Goal: Transaction & Acquisition: Book appointment/travel/reservation

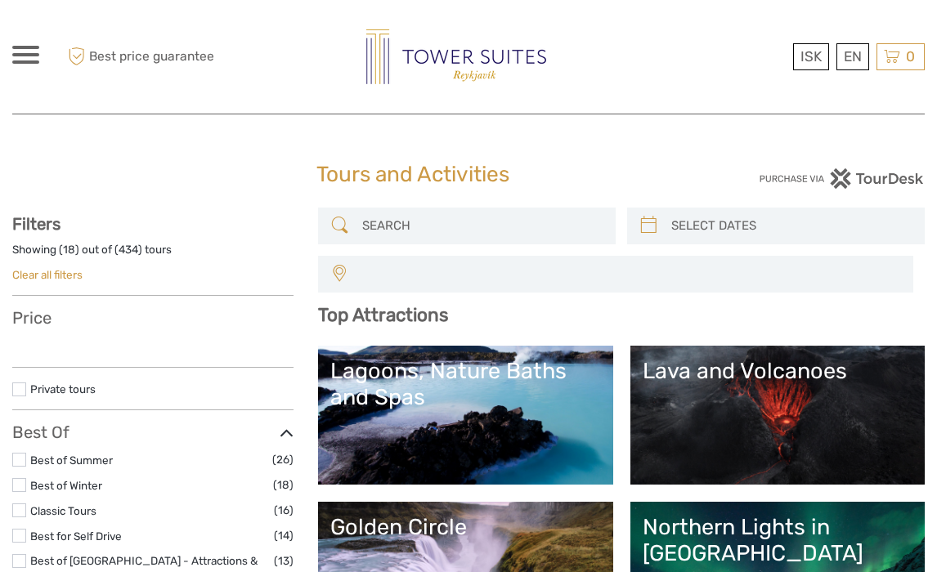
click at [422, 59] on img at bounding box center [456, 56] width 180 height 55
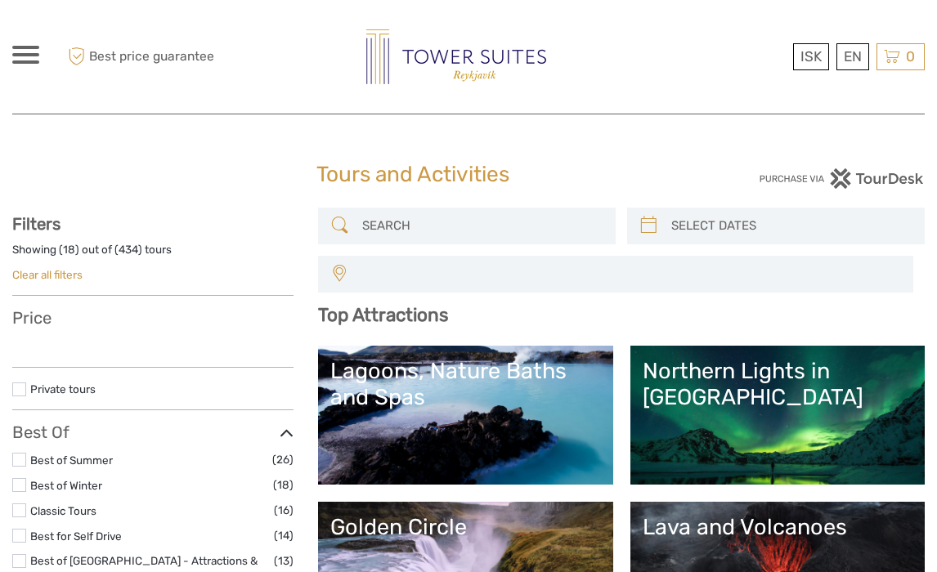
select select
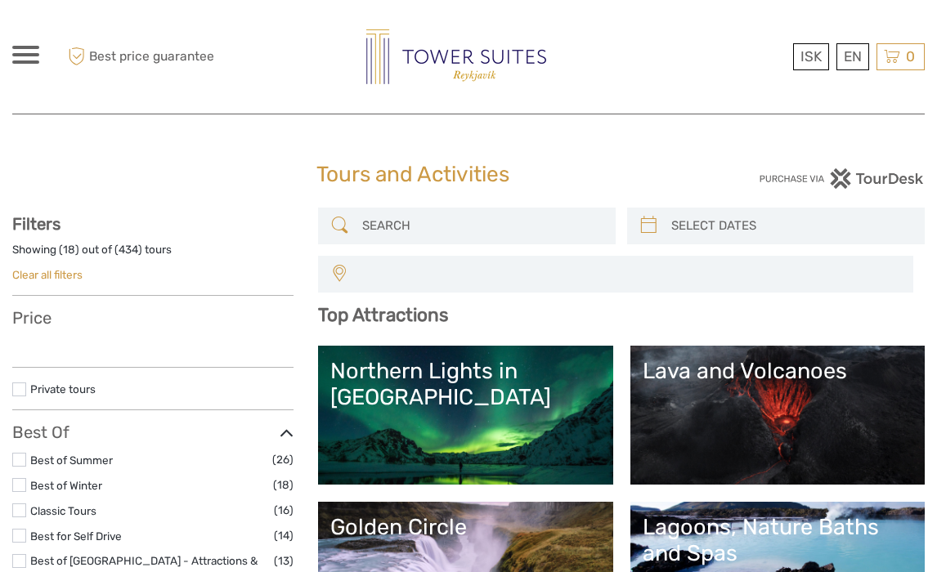
select select
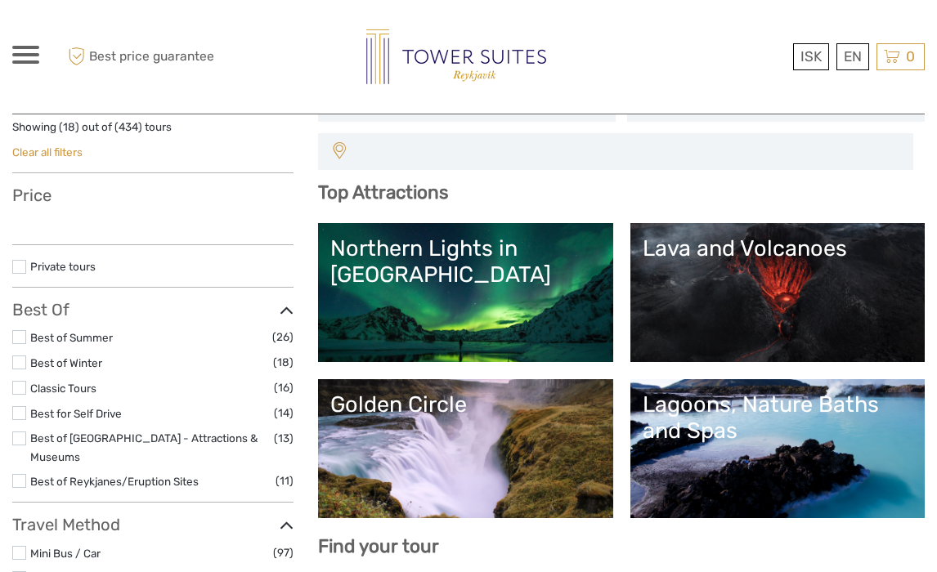
select select
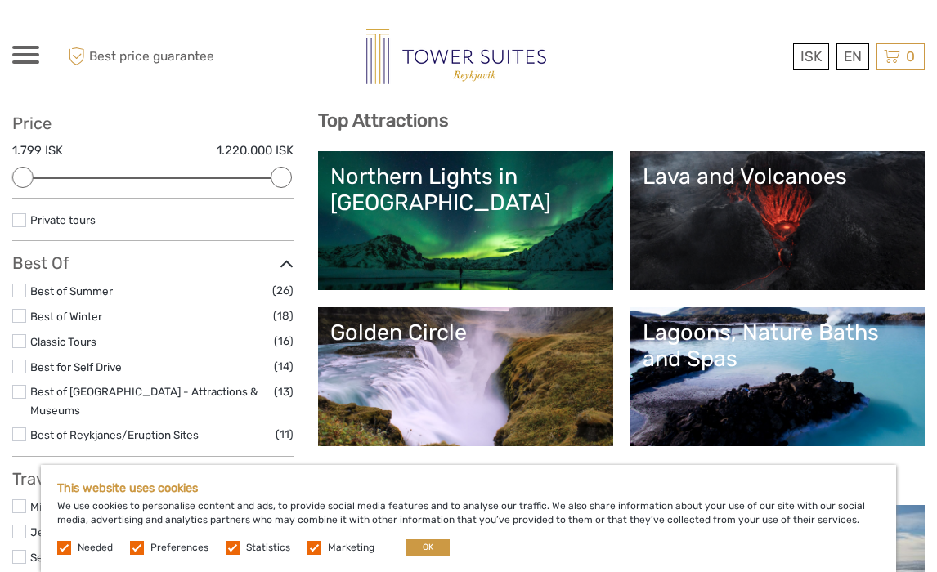
scroll to position [199, 0]
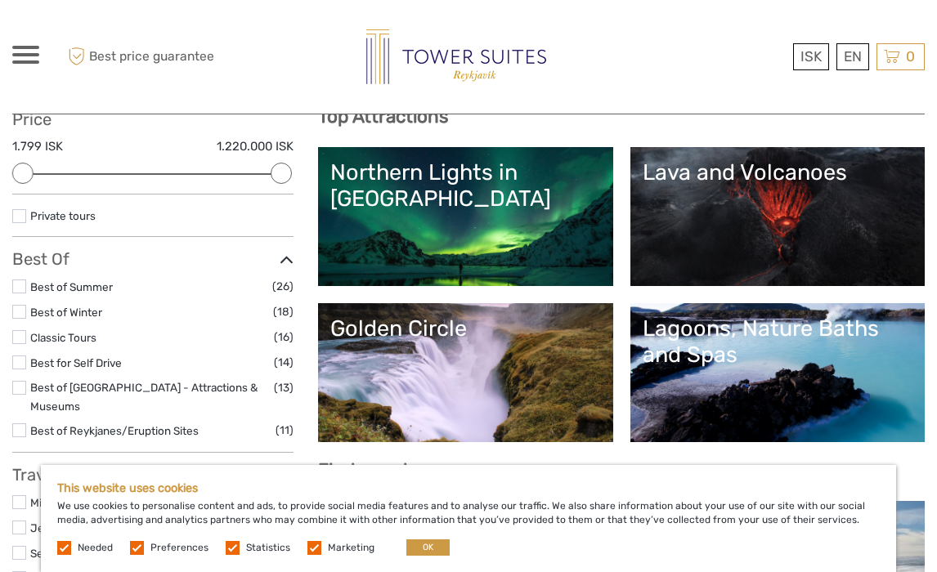
click at [454, 236] on link "Northern Lights in Iceland" at bounding box center [465, 216] width 270 height 114
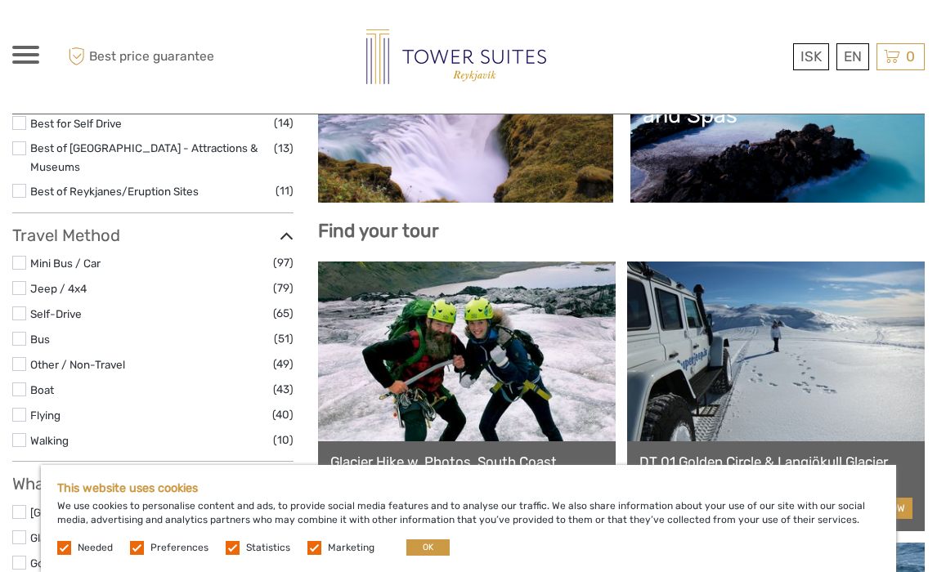
scroll to position [410, 0]
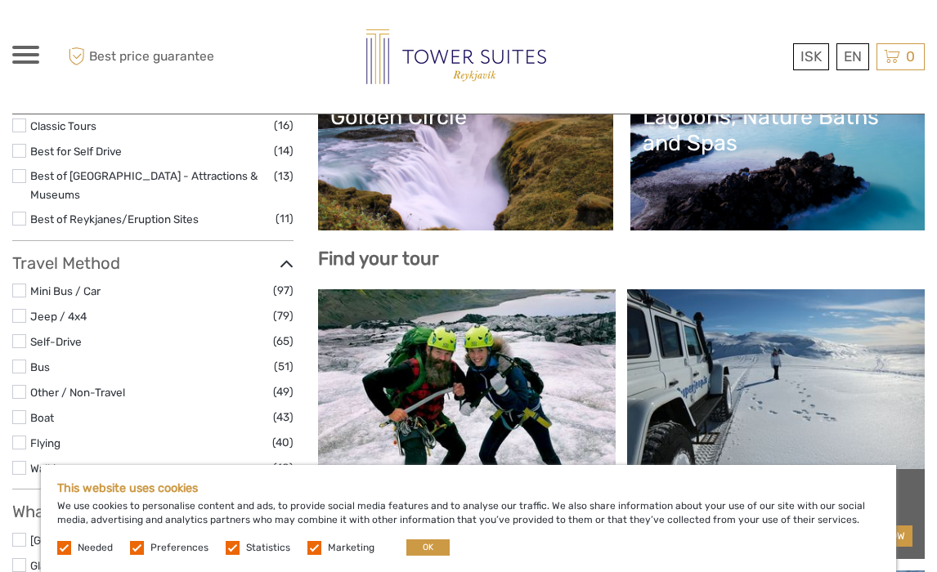
click at [469, 178] on link "Golden Circle" at bounding box center [465, 161] width 270 height 114
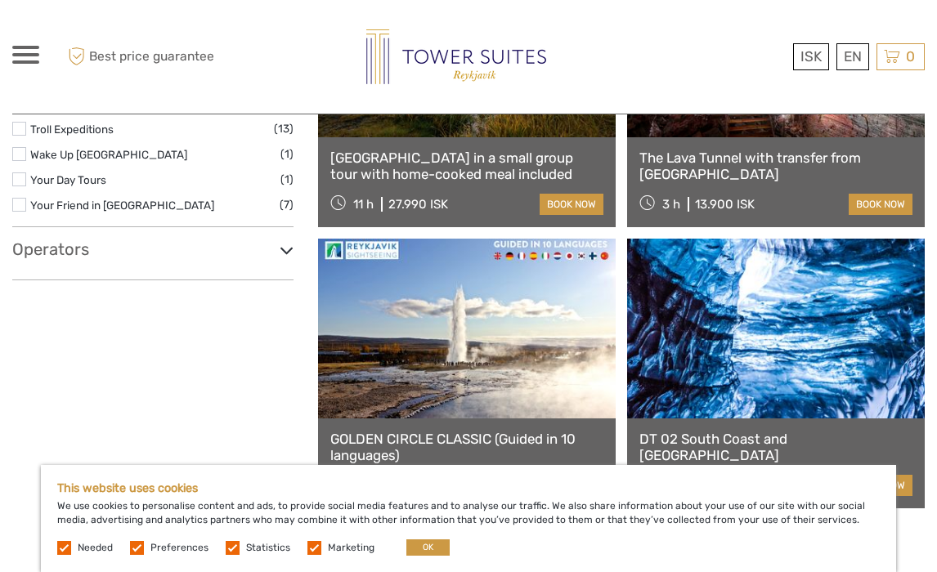
scroll to position [2712, 0]
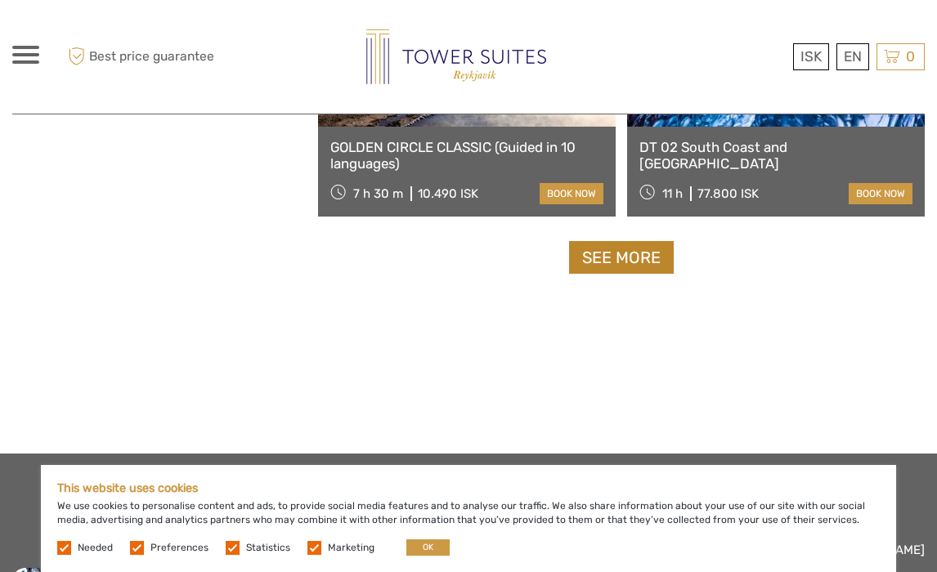
click at [589, 266] on link "See more" at bounding box center [621, 258] width 105 height 34
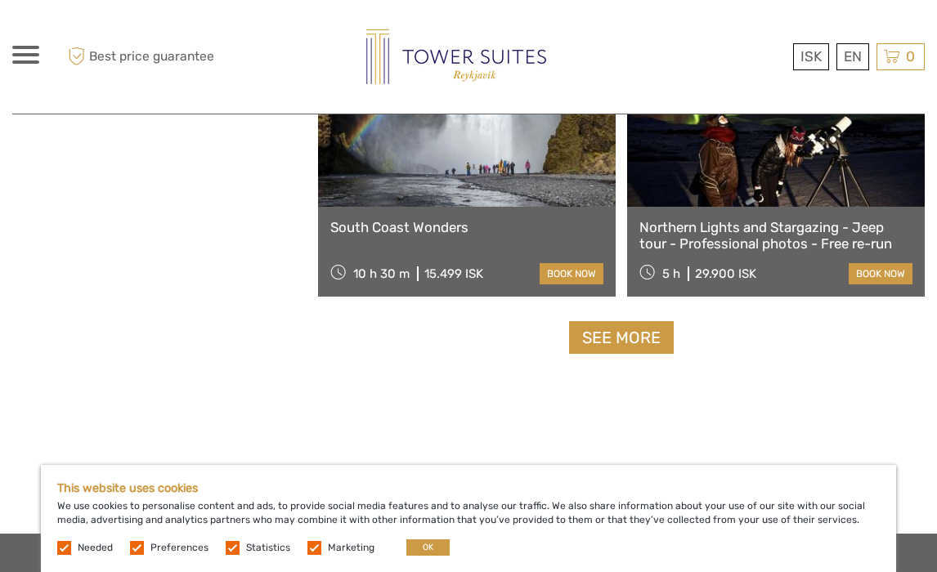
scroll to position [5065, 0]
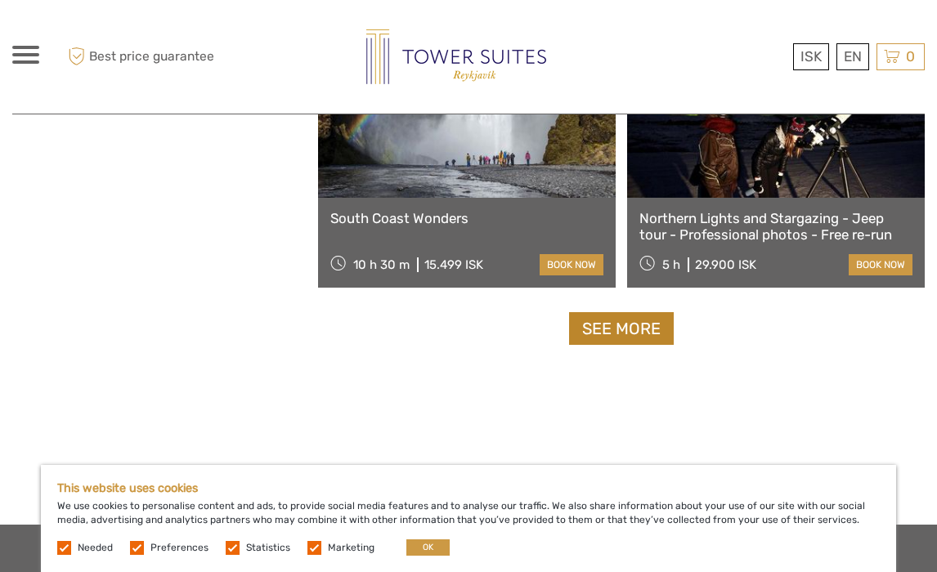
click at [605, 332] on link "See more" at bounding box center [621, 329] width 105 height 34
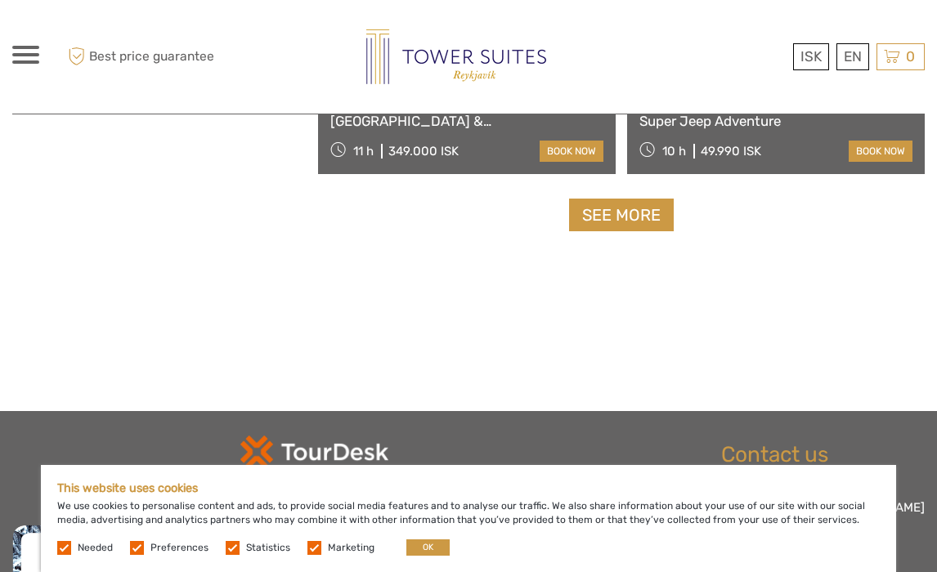
scroll to position [7717, 0]
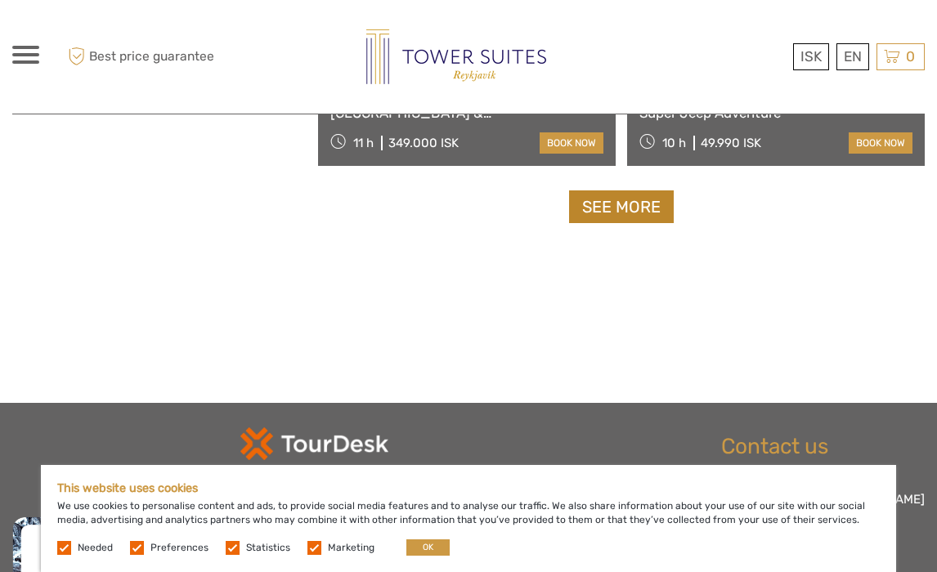
click at [637, 210] on link "See more" at bounding box center [621, 207] width 105 height 34
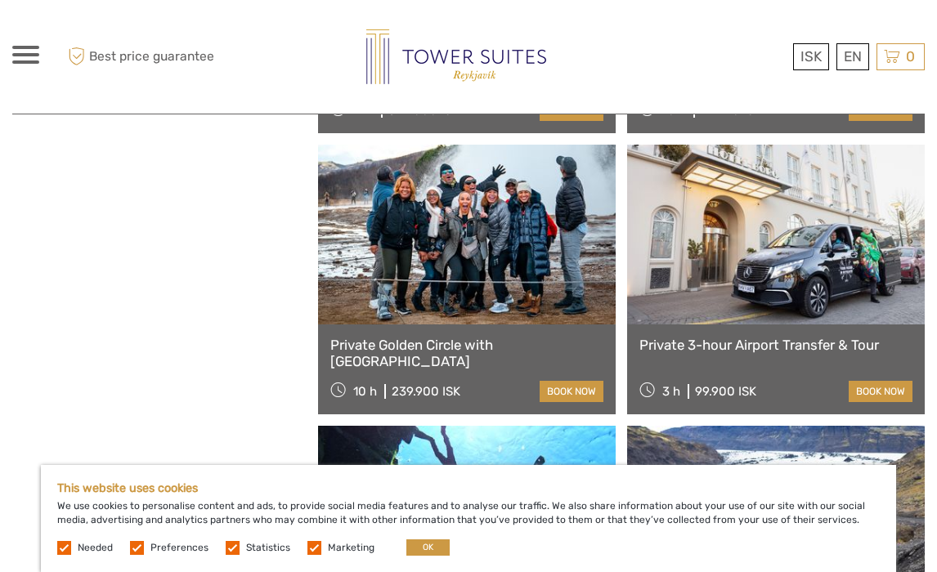
scroll to position [7752, 0]
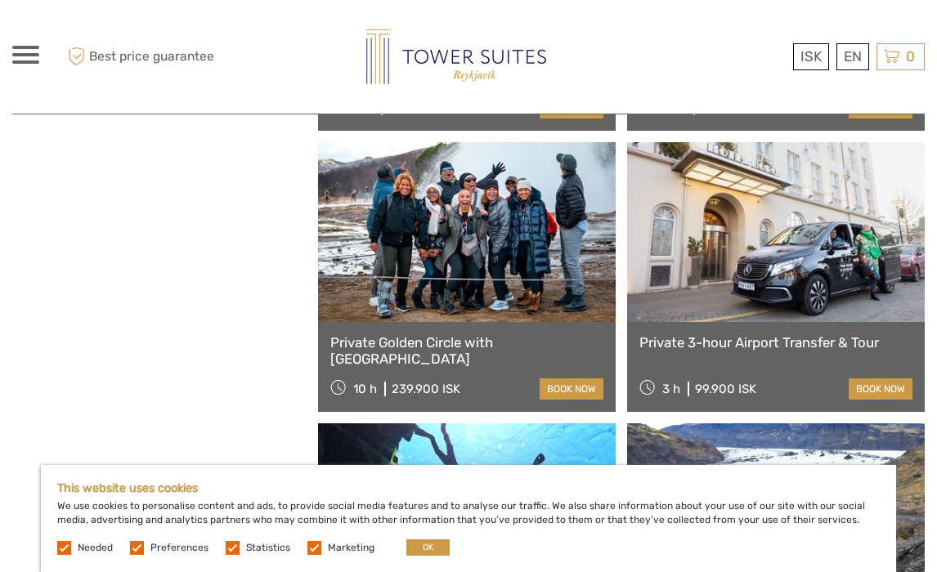
click at [696, 342] on link "Private 3-hour Airport Transfer & Tour" at bounding box center [775, 342] width 273 height 16
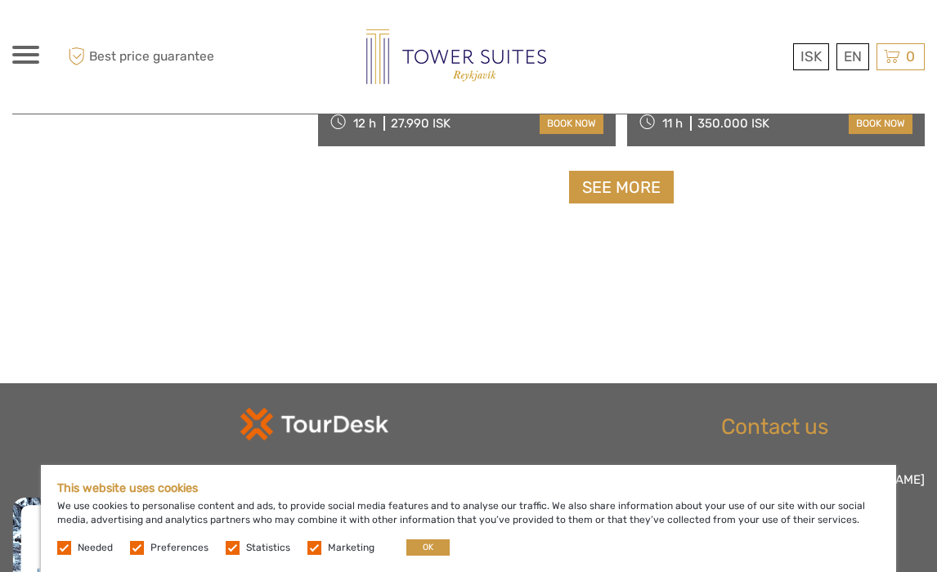
scroll to position [10260, 0]
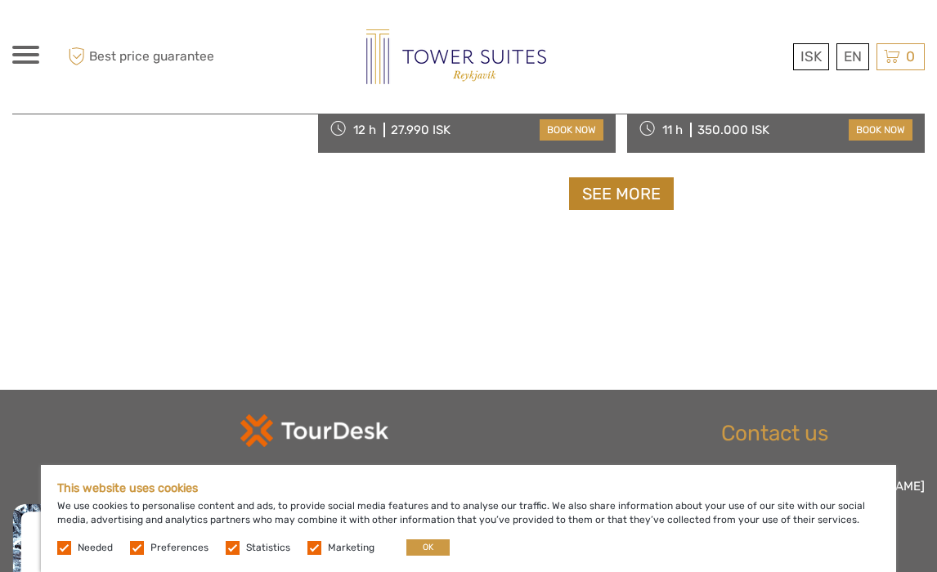
click at [624, 203] on link "See more" at bounding box center [621, 194] width 105 height 34
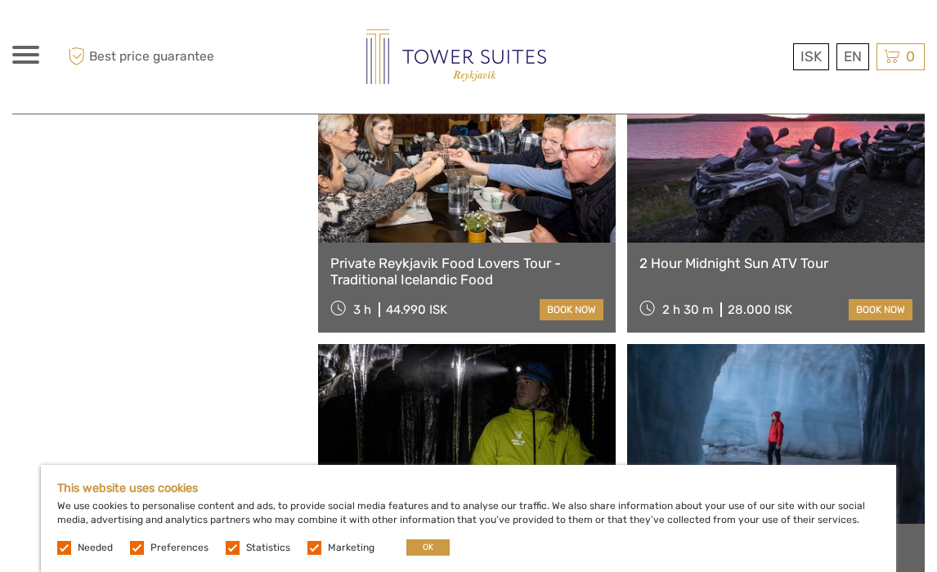
scroll to position [10365, 0]
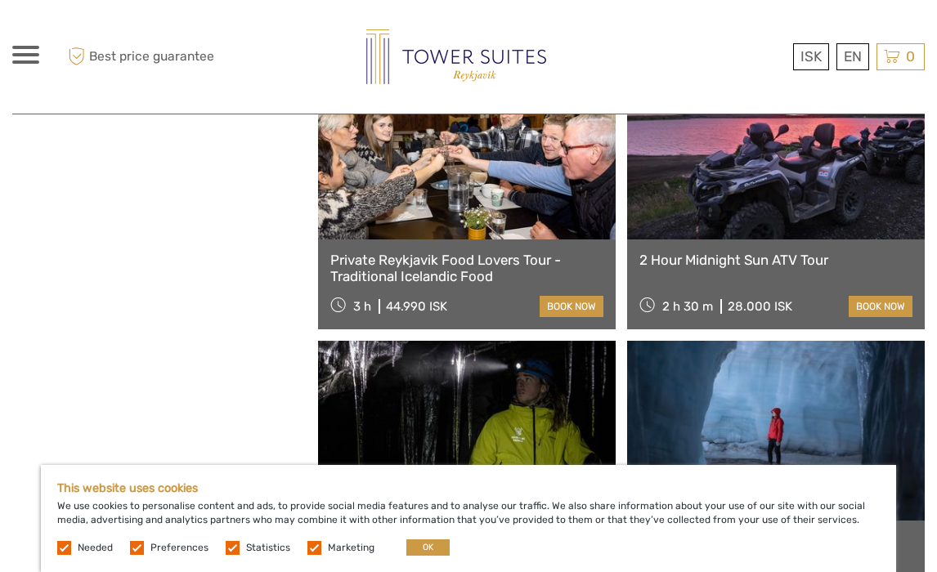
click at [378, 263] on link "Private Reykjavik Food Lovers Tour - Traditional Icelandic Food" at bounding box center [466, 269] width 273 height 34
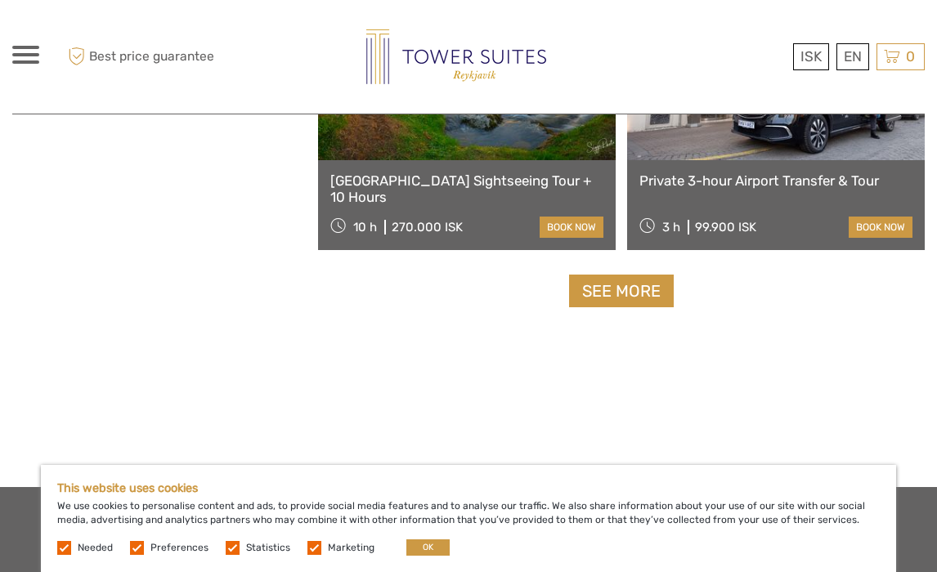
scroll to position [12695, 0]
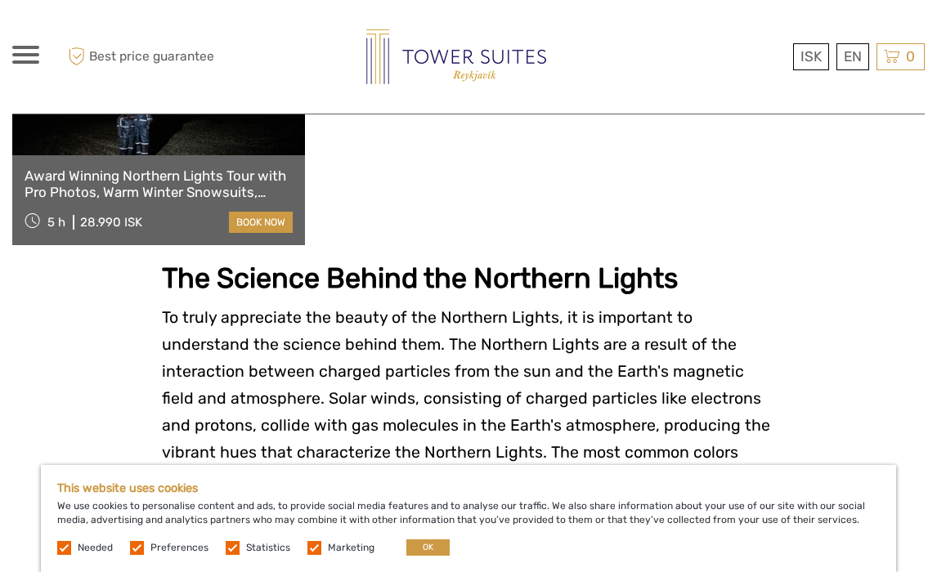
scroll to position [1797, 0]
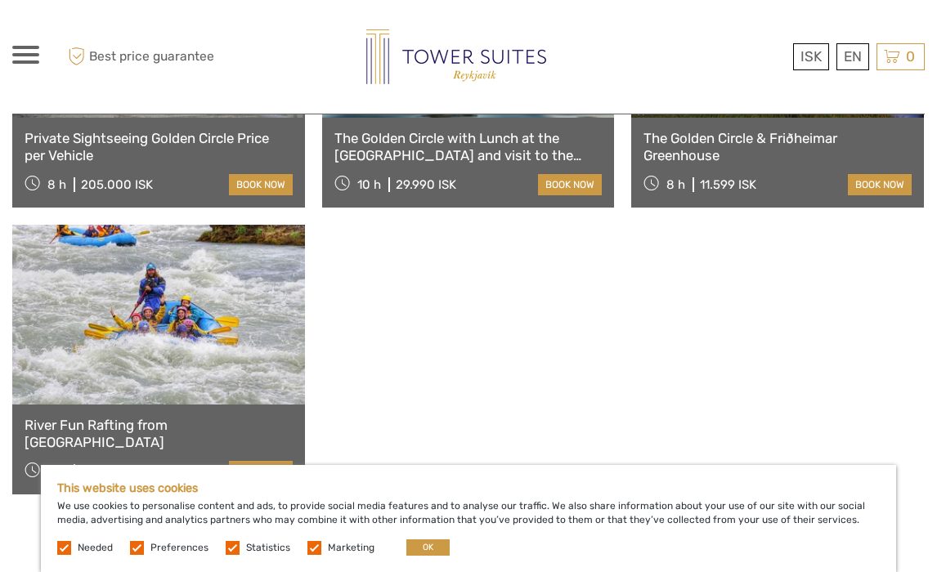
scroll to position [1852, 0]
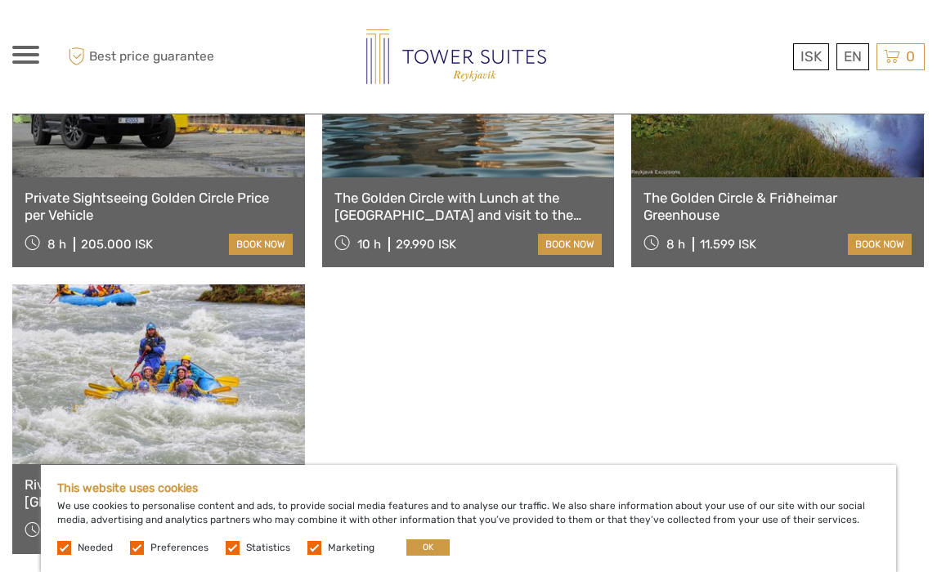
click at [185, 223] on link "Private Sightseeing Golden Circle Price per Vehicle" at bounding box center [159, 207] width 268 height 34
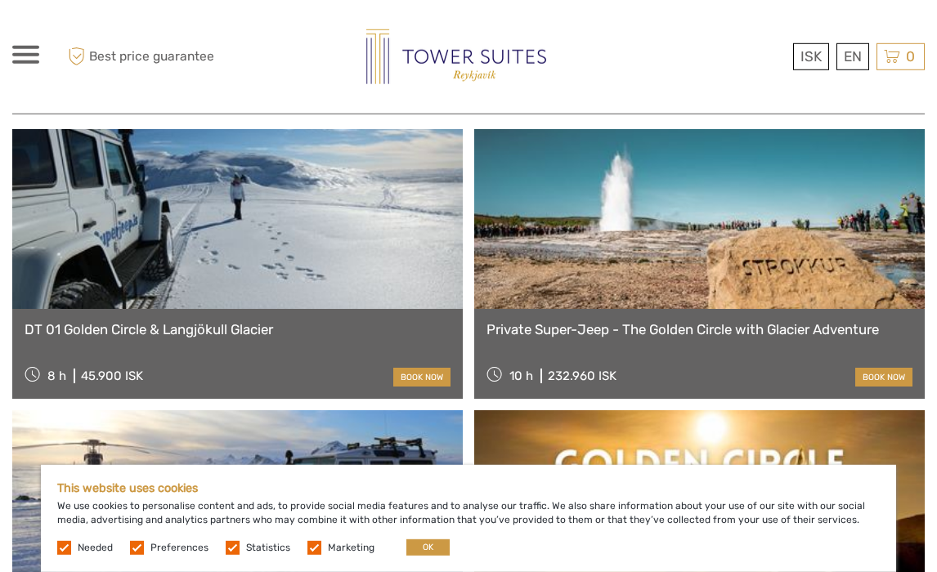
scroll to position [1579, 0]
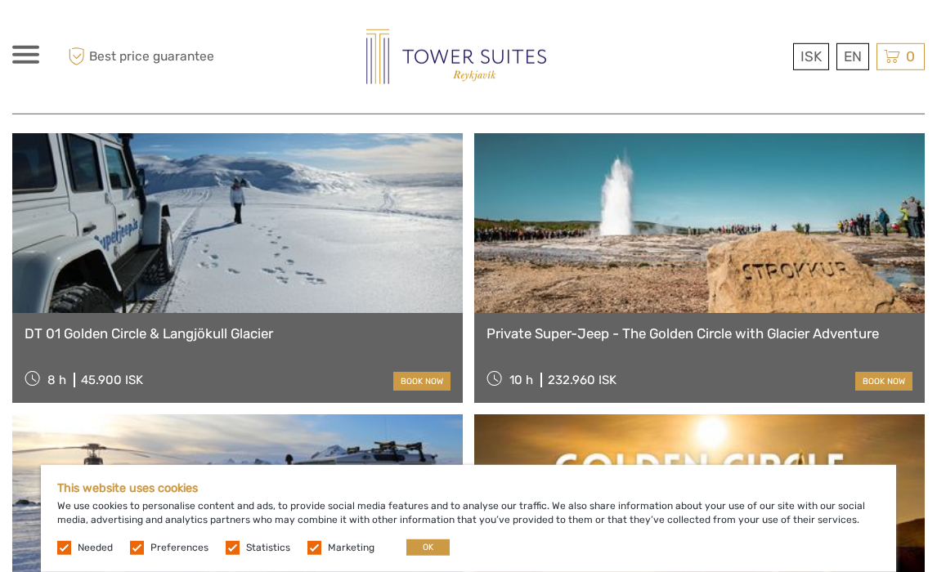
click at [617, 325] on link "Private Super-Jeep - The Golden Circle with Glacier Adventure" at bounding box center [699, 333] width 426 height 16
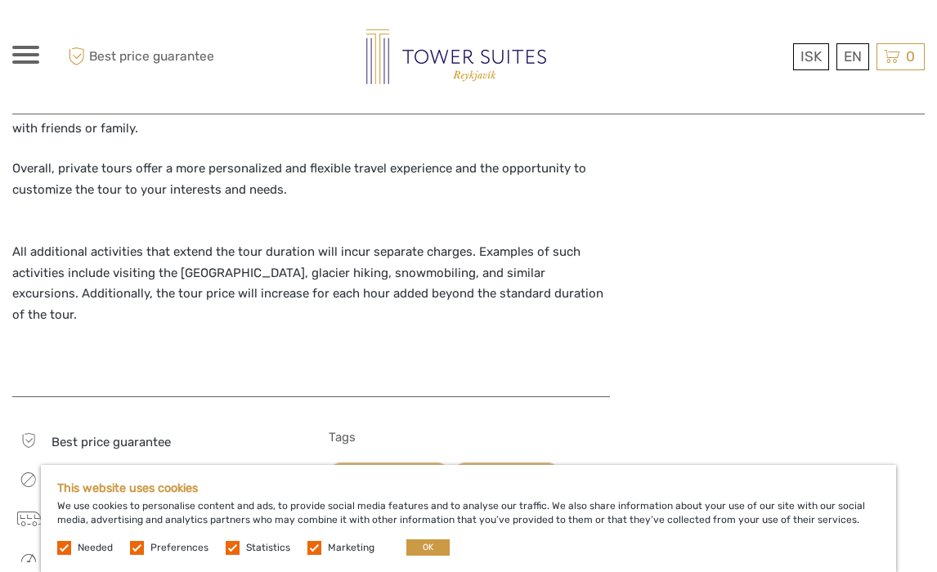
scroll to position [1768, 0]
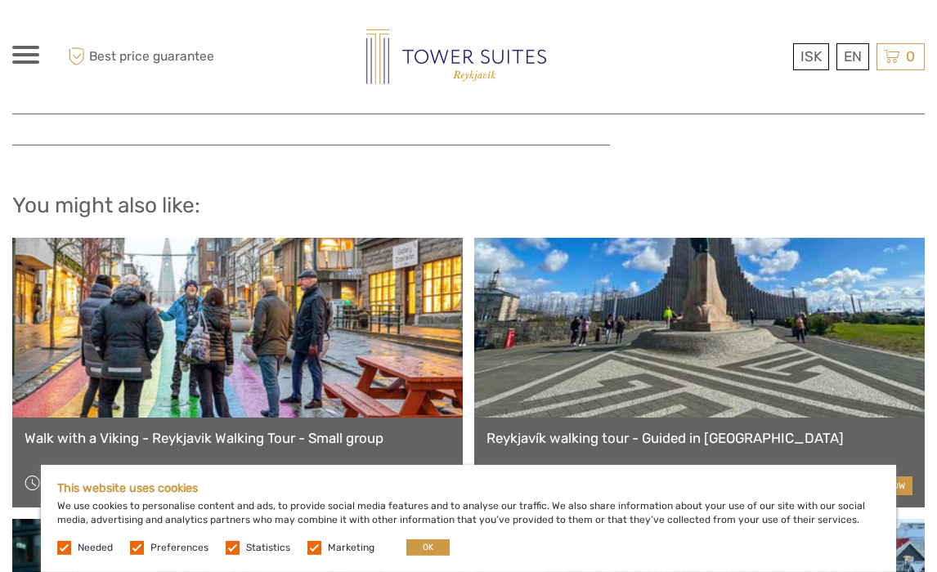
scroll to position [2233, 0]
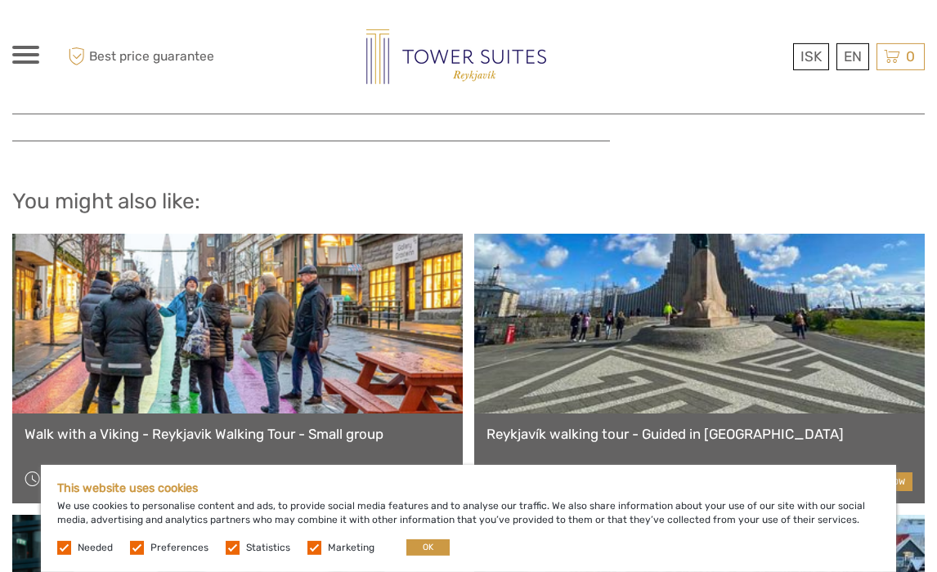
click at [318, 426] on link "Walk with a Viking - Reykjavik Walking Tour - Small group" at bounding box center [238, 434] width 426 height 16
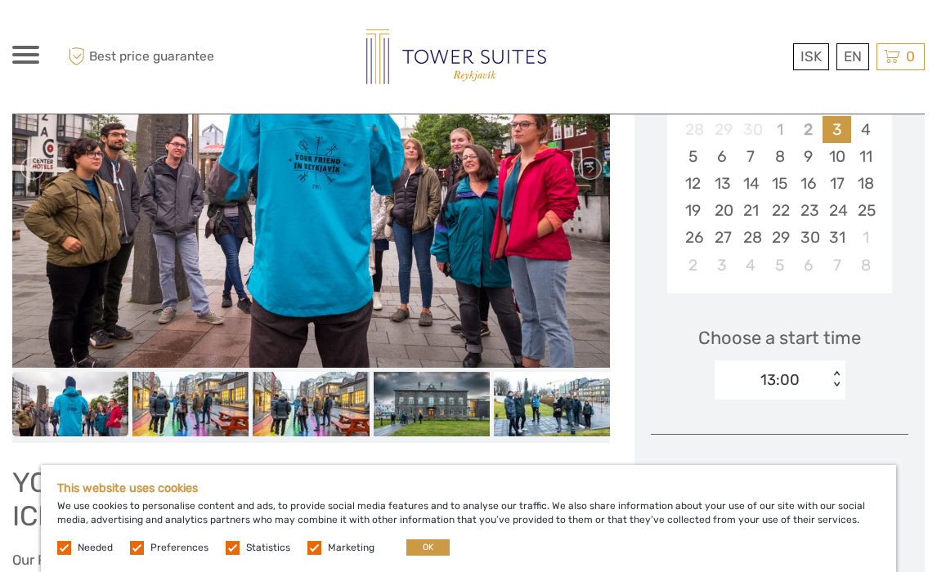
scroll to position [373, 0]
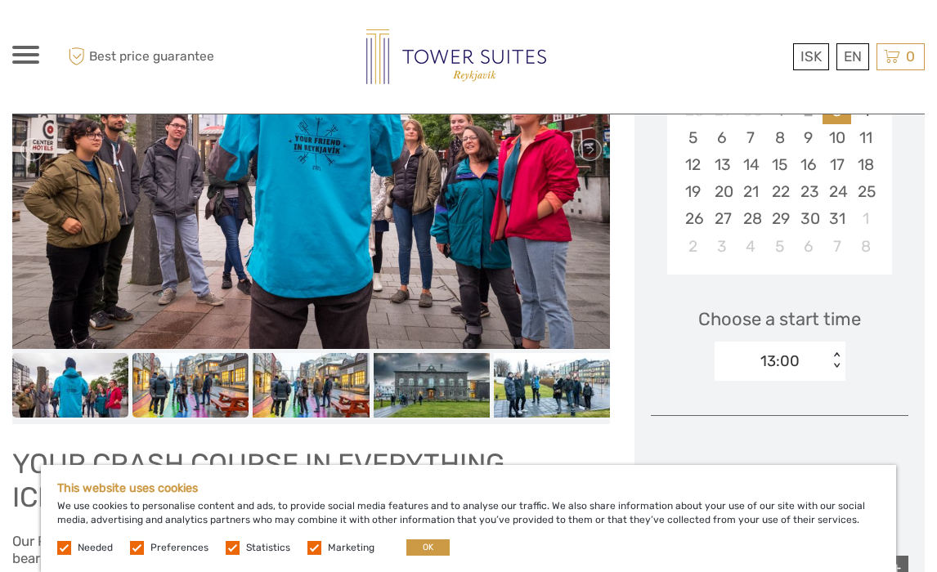
click at [219, 384] on img at bounding box center [190, 385] width 116 height 65
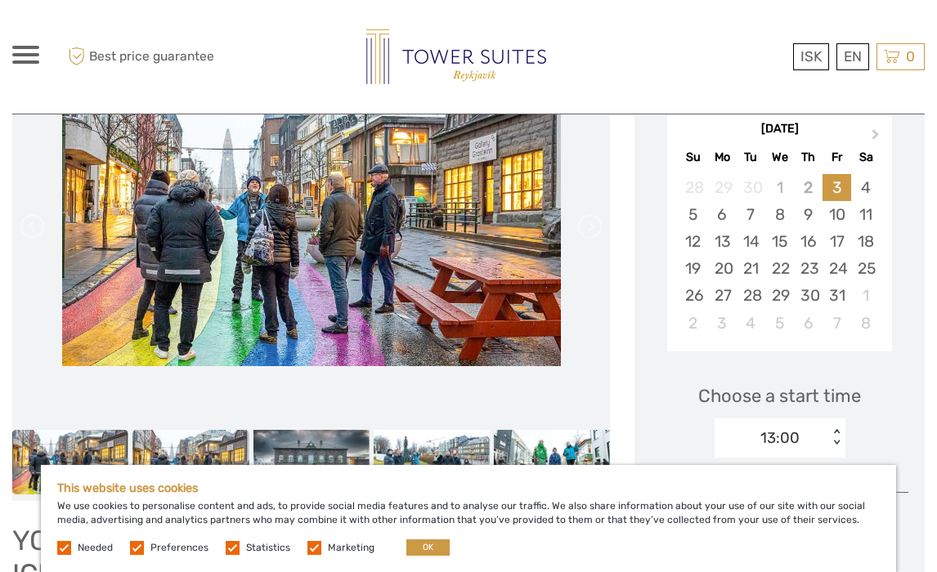
scroll to position [302, 0]
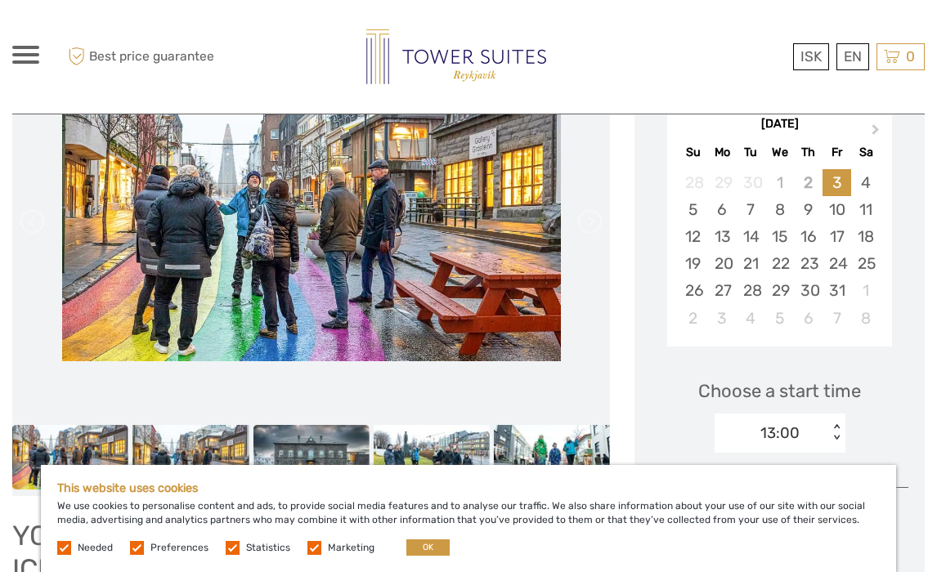
click at [327, 439] on img at bounding box center [311, 457] width 116 height 65
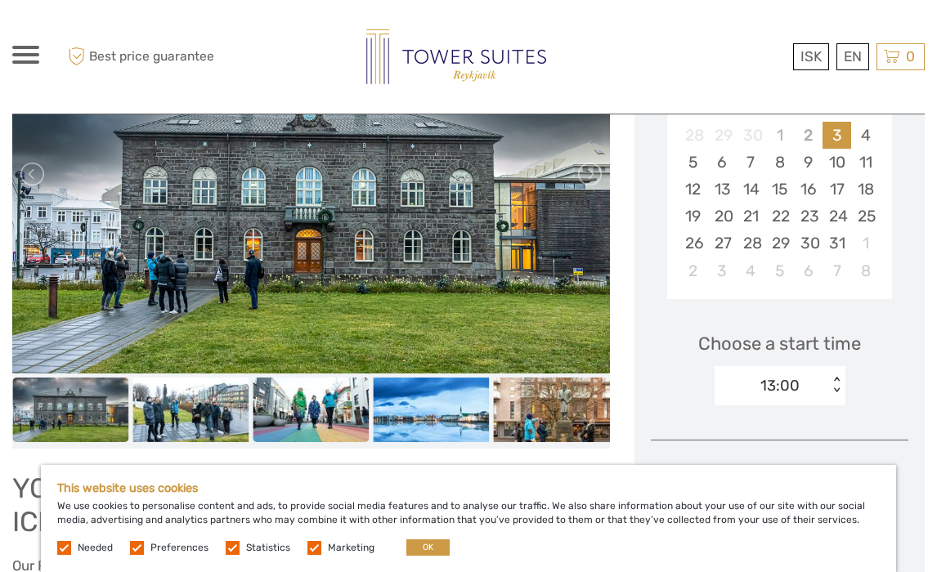
scroll to position [350, 0]
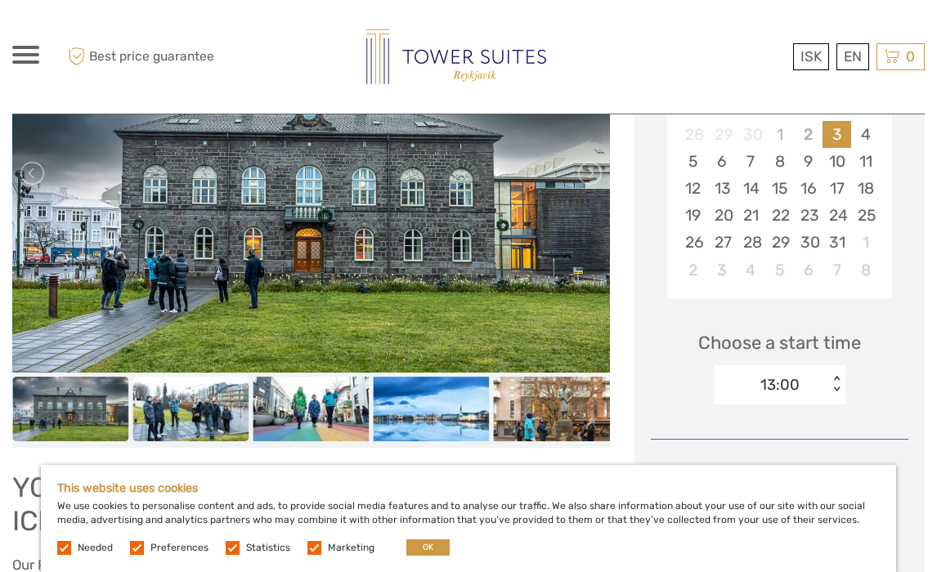
click at [219, 418] on img at bounding box center [190, 409] width 116 height 65
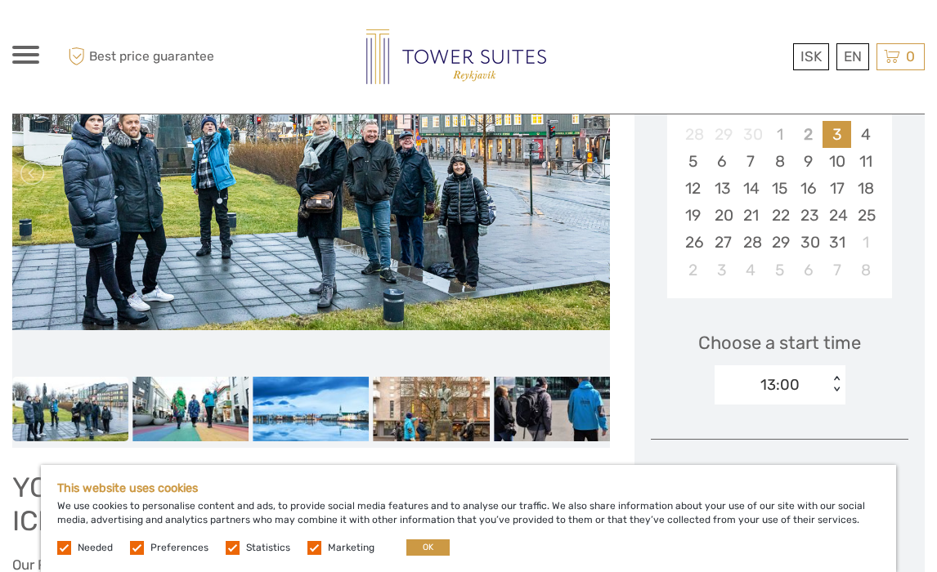
click at [219, 418] on img at bounding box center [190, 409] width 116 height 65
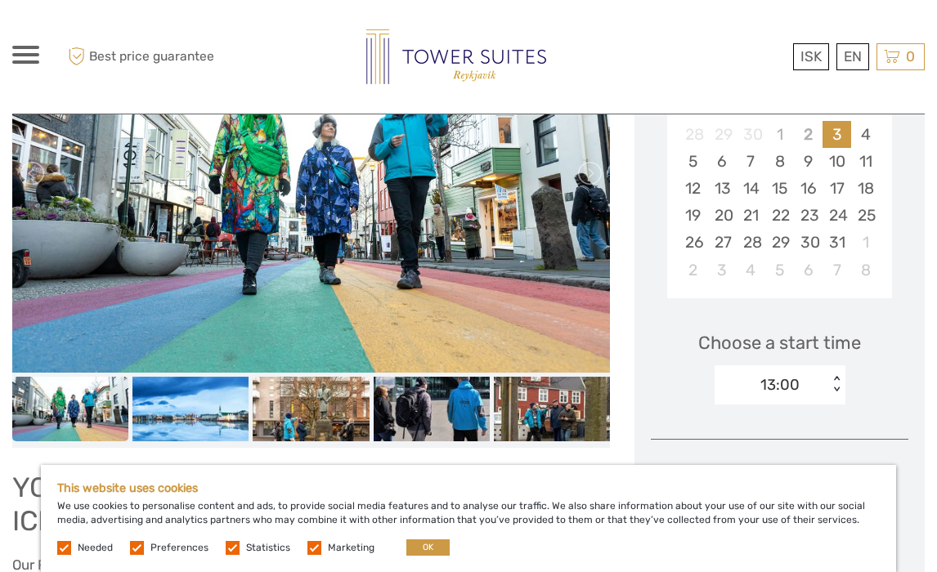
click at [219, 418] on img at bounding box center [190, 409] width 116 height 65
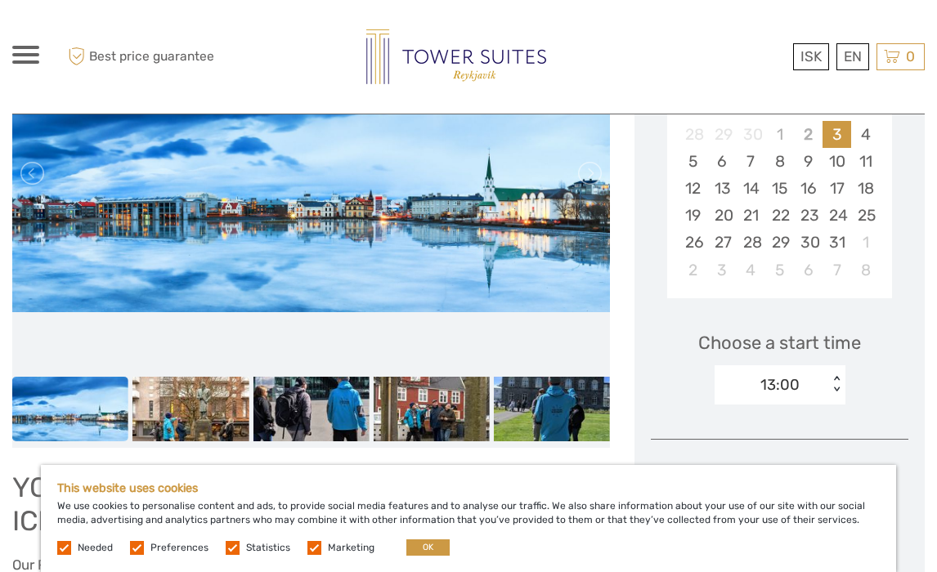
click at [219, 418] on img at bounding box center [190, 409] width 116 height 65
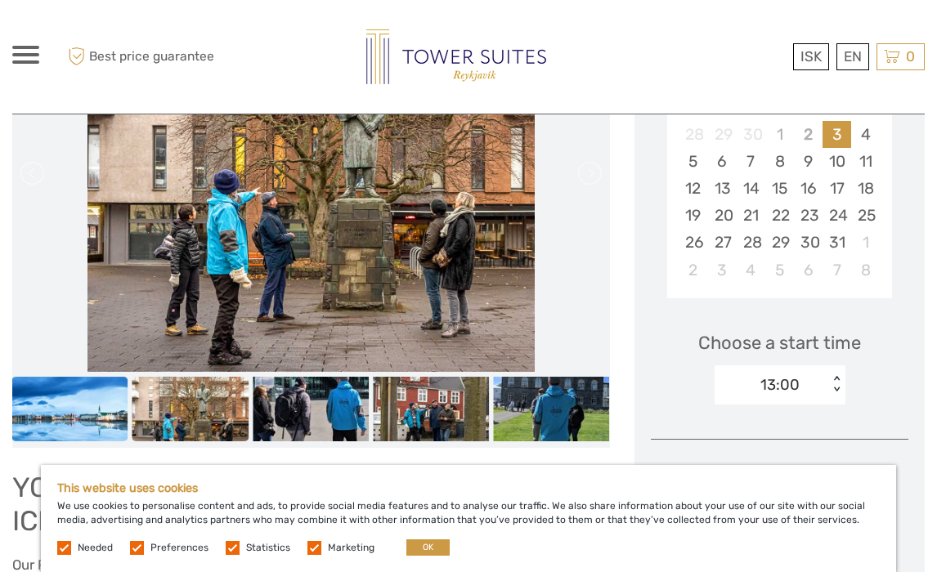
click at [100, 409] on img at bounding box center [69, 409] width 116 height 65
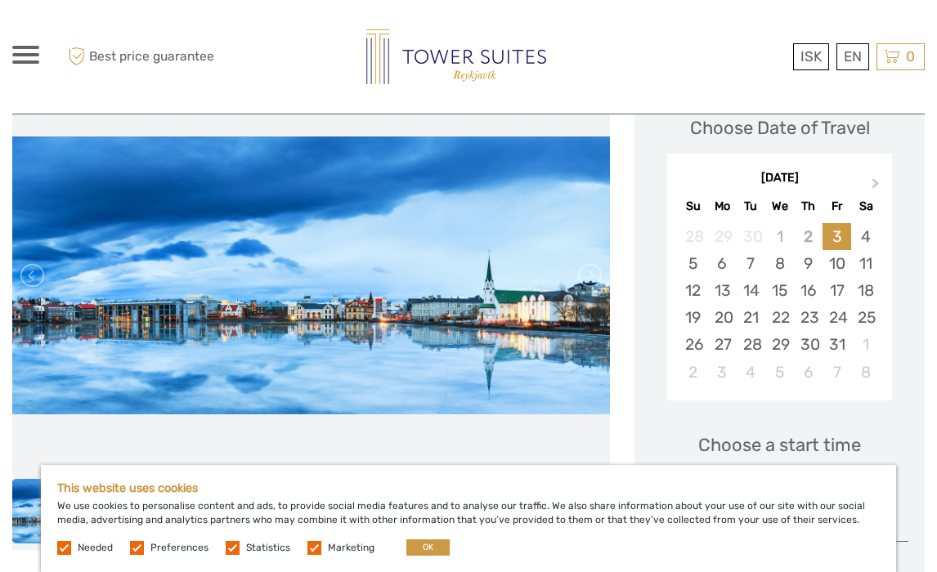
scroll to position [244, 0]
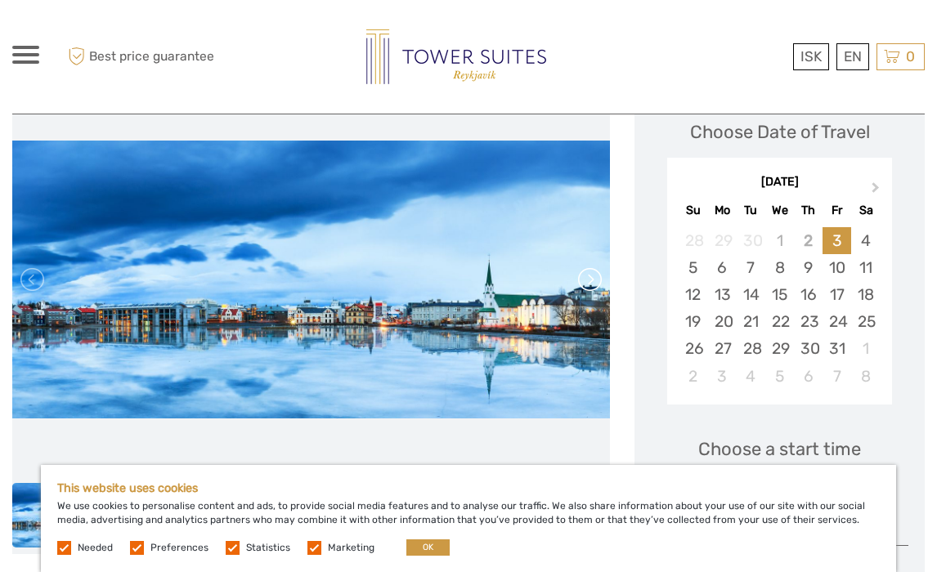
click at [588, 286] on link at bounding box center [588, 279] width 26 height 26
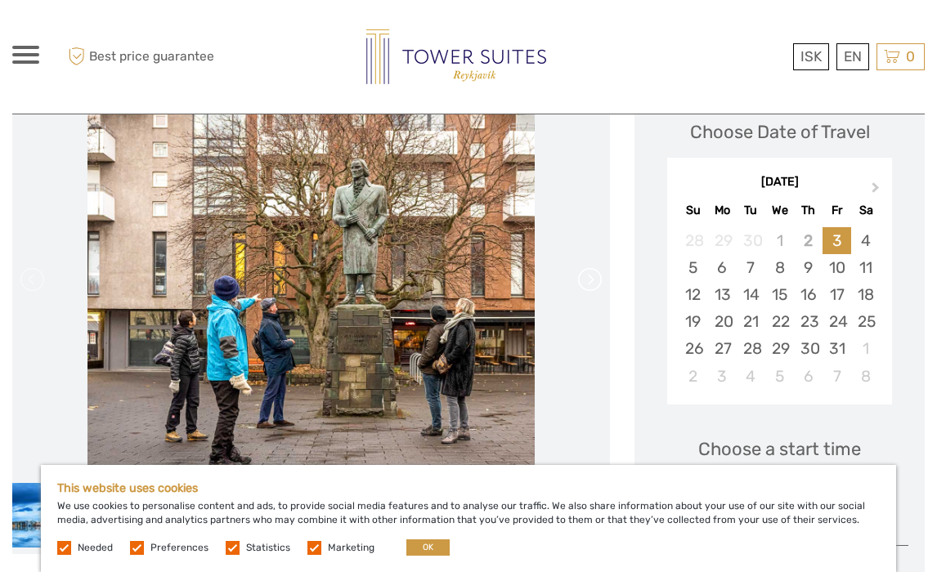
click at [588, 286] on link at bounding box center [588, 279] width 26 height 26
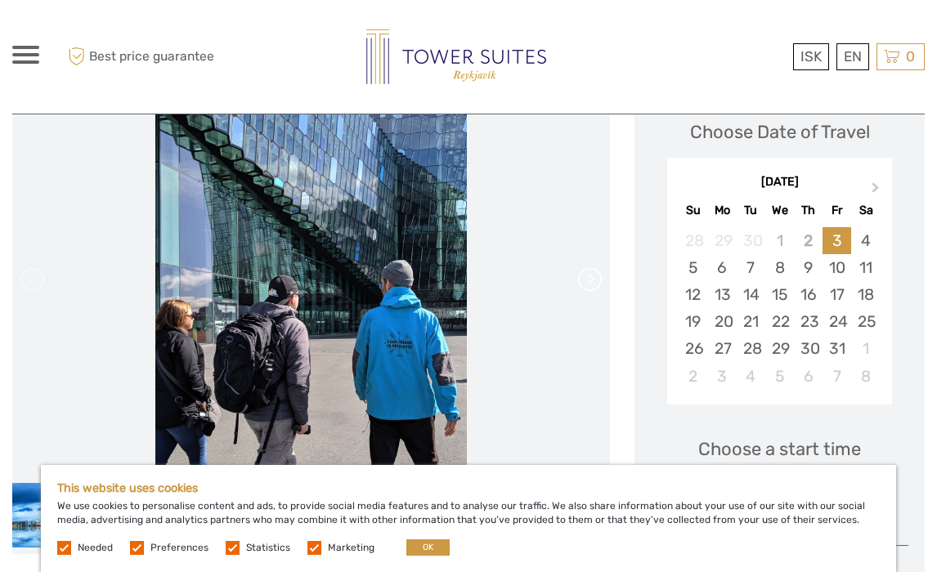
click at [588, 286] on link at bounding box center [588, 279] width 26 height 26
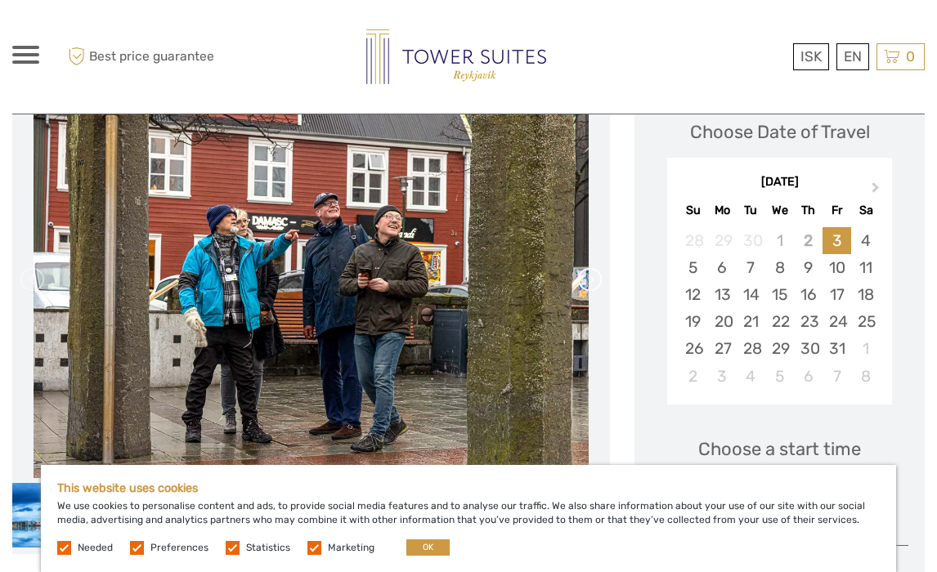
click at [588, 286] on link at bounding box center [588, 279] width 26 height 26
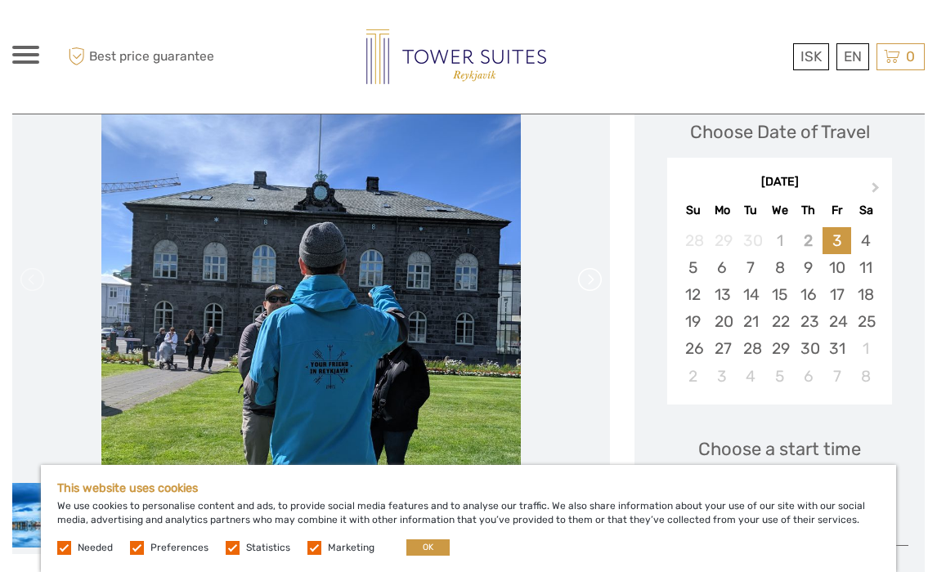
click at [588, 286] on link at bounding box center [588, 279] width 26 height 26
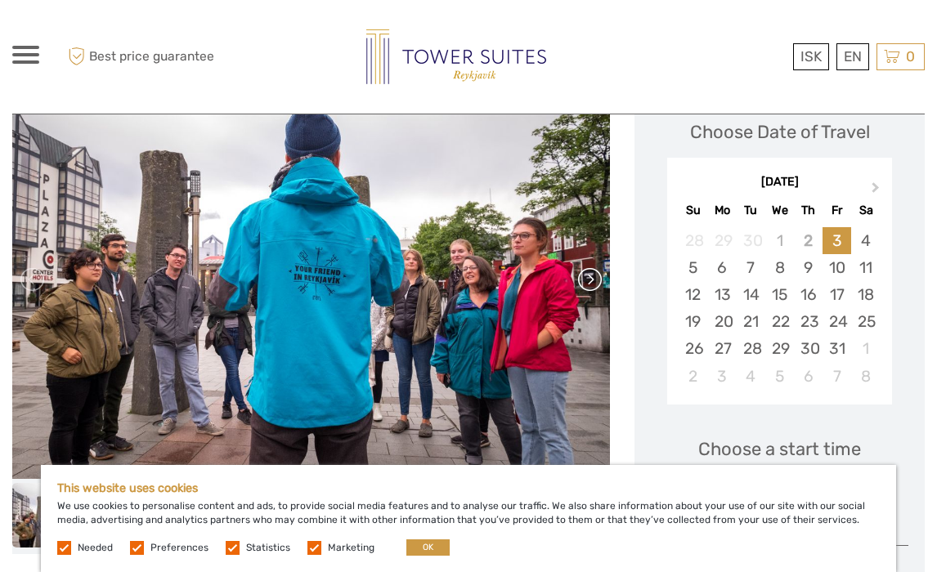
click at [588, 286] on link at bounding box center [588, 279] width 26 height 26
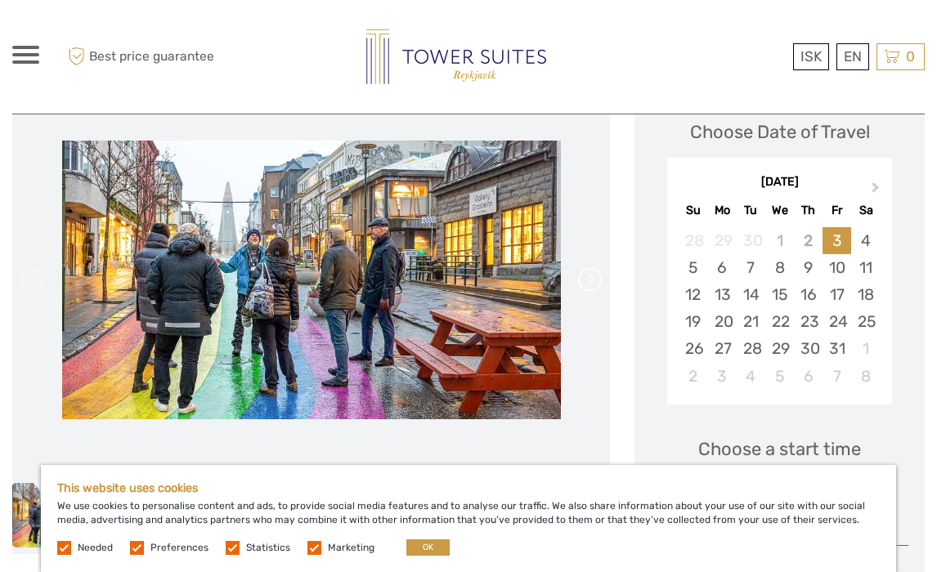
click at [588, 286] on link at bounding box center [588, 279] width 26 height 26
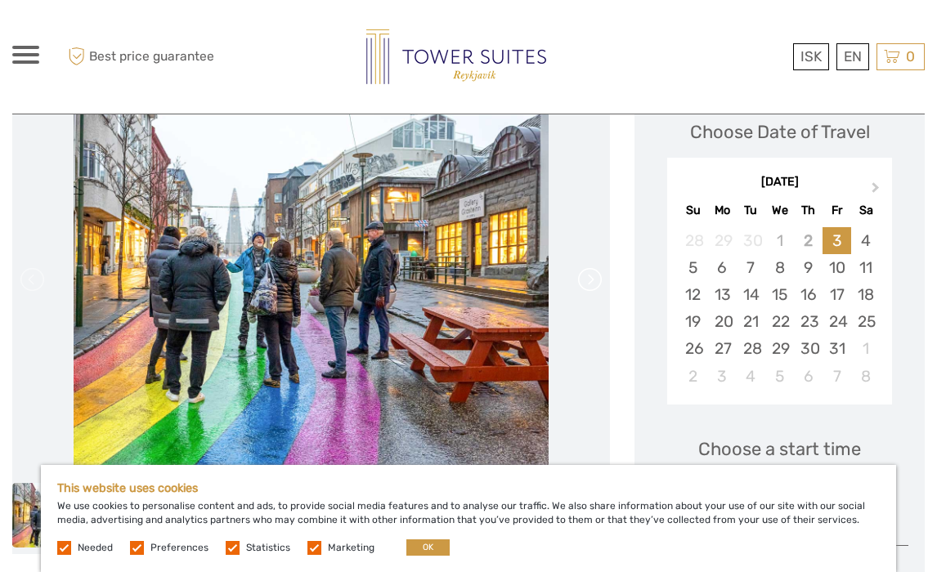
click at [588, 286] on link at bounding box center [588, 279] width 26 height 26
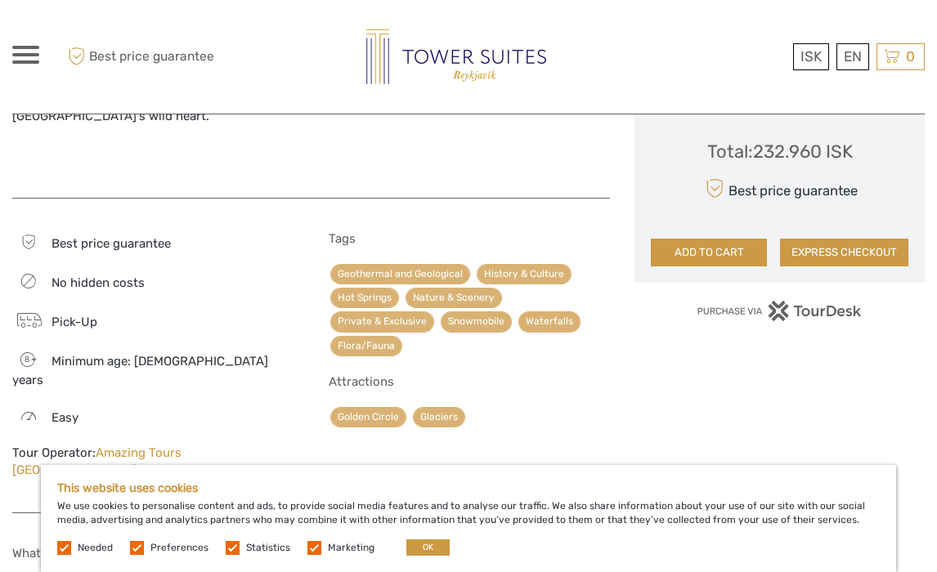
scroll to position [1289, 0]
